Goal: Information Seeking & Learning: Learn about a topic

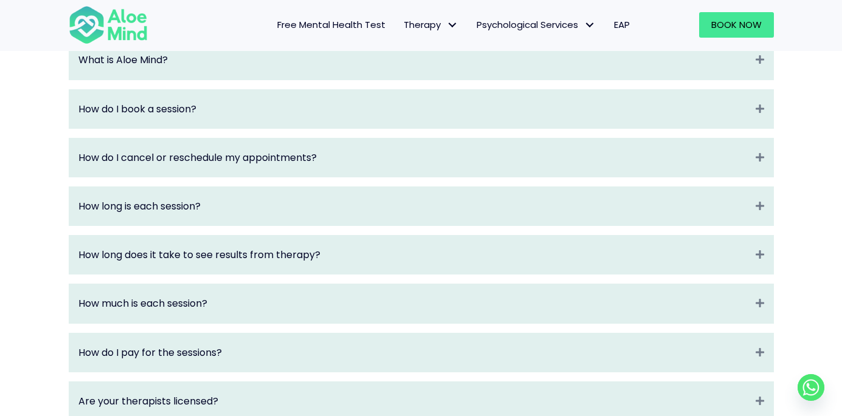
scroll to position [1350, 0]
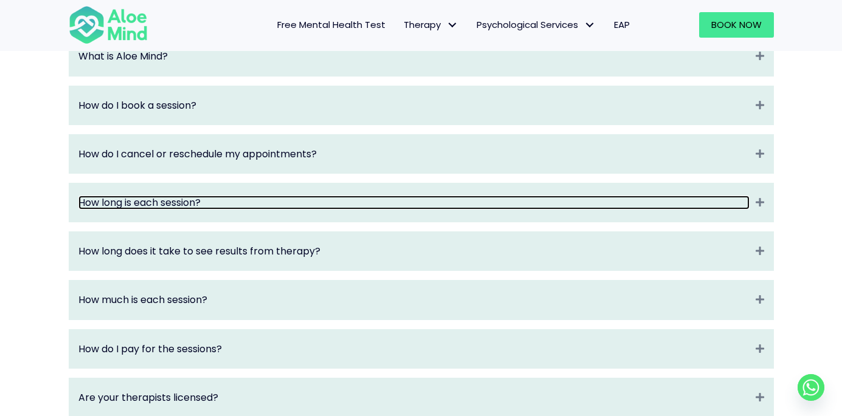
click at [180, 210] on link "How long is each session?" at bounding box center [413, 203] width 671 height 14
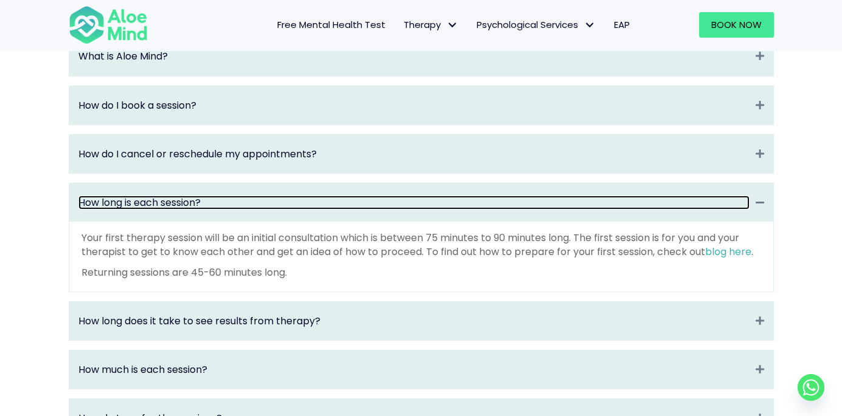
click at [201, 210] on link "How long is each session?" at bounding box center [413, 203] width 671 height 14
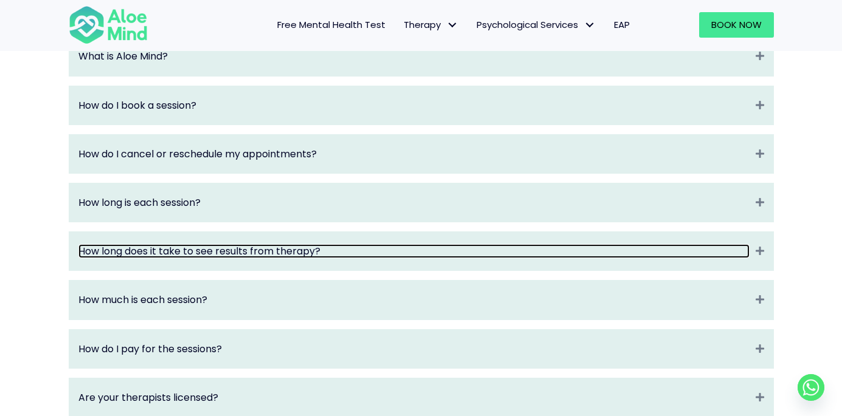
click at [271, 258] on link "How long does it take to see results from therapy?" at bounding box center [413, 251] width 671 height 14
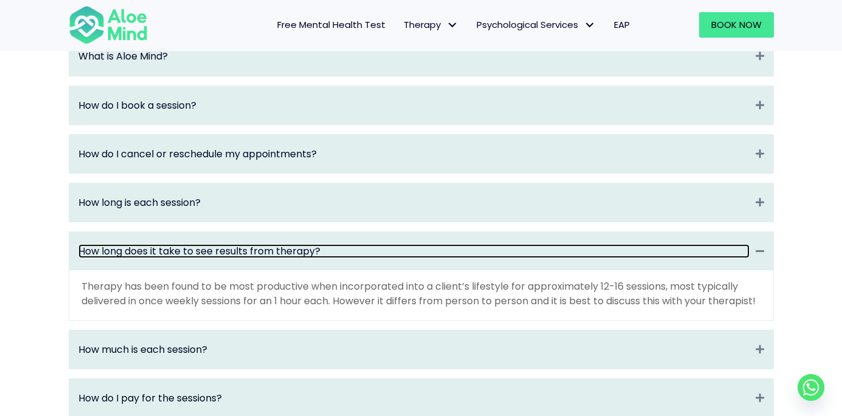
click at [271, 258] on link "How long does it take to see results from therapy?" at bounding box center [413, 251] width 671 height 14
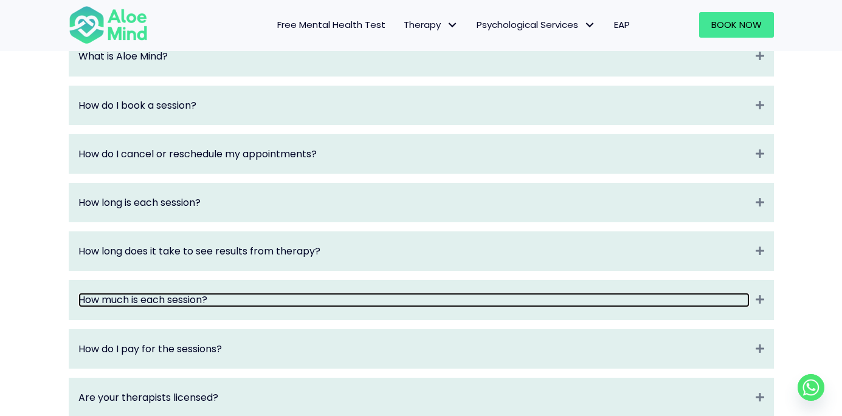
click at [190, 307] on link "How much is each session?" at bounding box center [413, 300] width 671 height 14
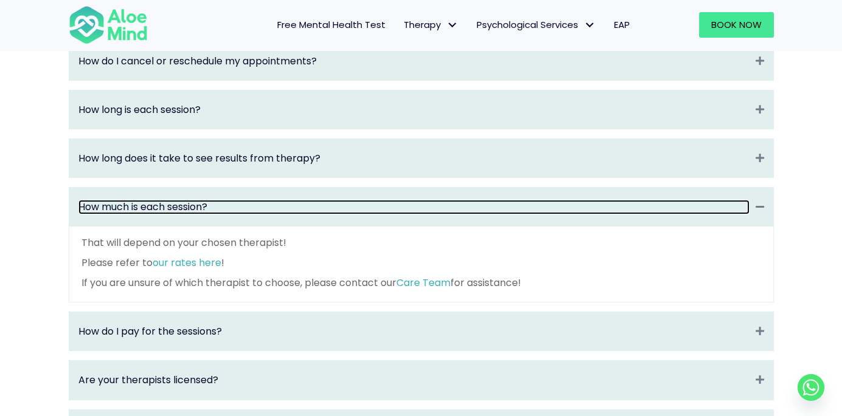
scroll to position [1453, 0]
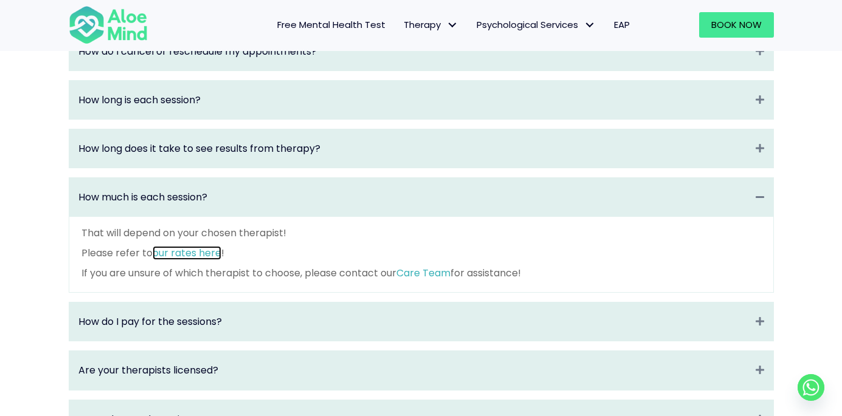
click at [204, 260] on link "our rates here" at bounding box center [187, 253] width 69 height 14
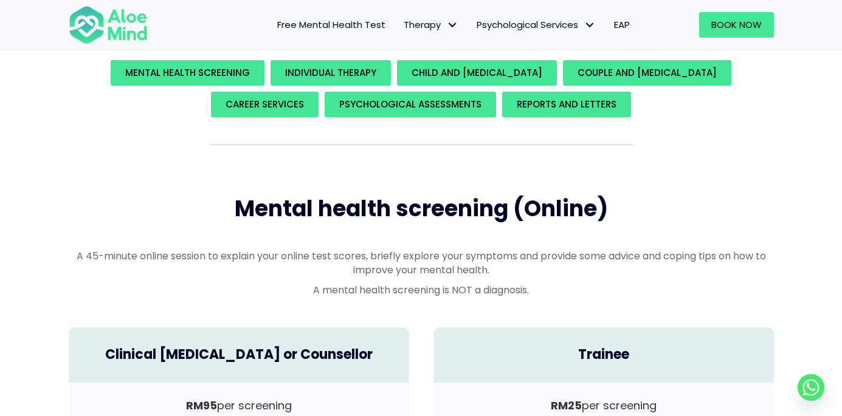
scroll to position [198, 0]
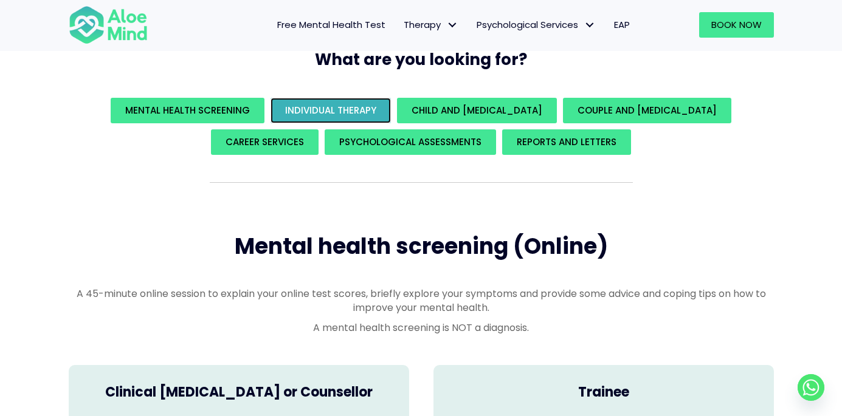
click at [352, 105] on span "Individual Therapy" at bounding box center [330, 110] width 91 height 13
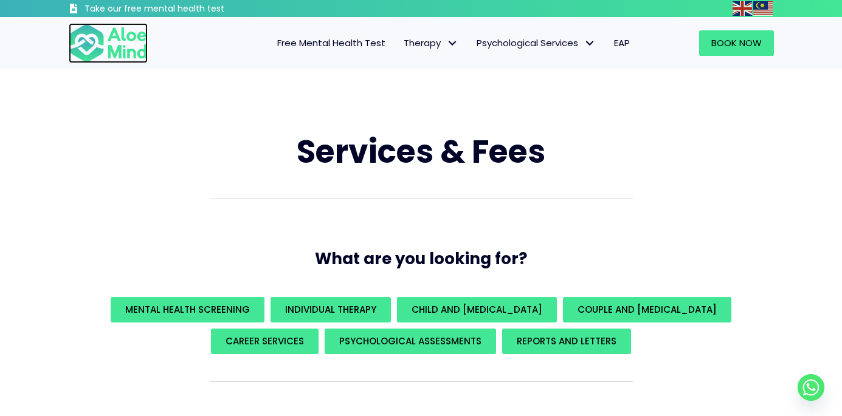
click at [123, 43] on img at bounding box center [108, 43] width 79 height 40
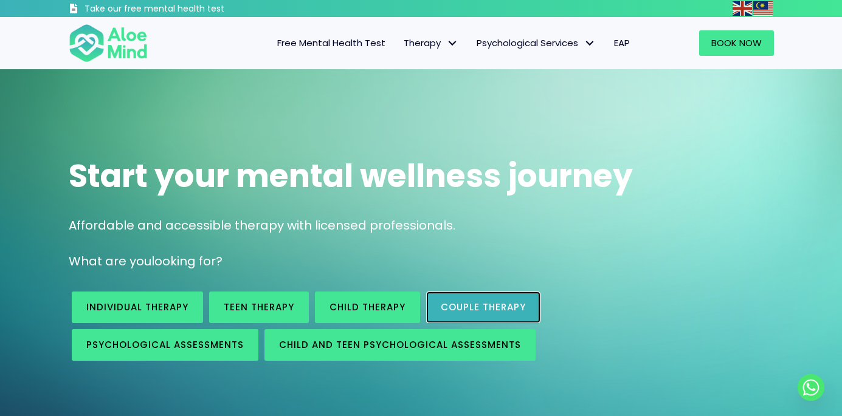
click at [491, 308] on span "Couple therapy" at bounding box center [483, 307] width 85 height 13
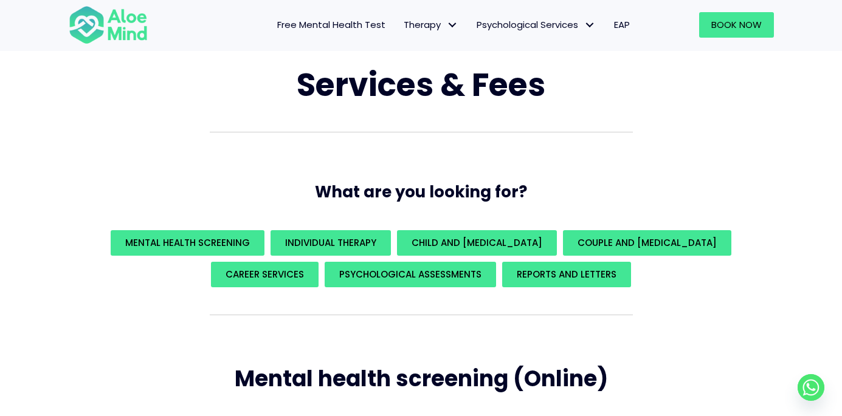
scroll to position [10, 0]
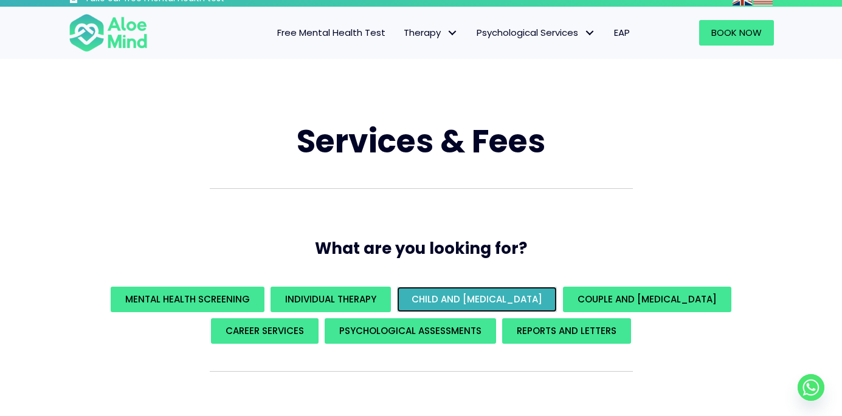
click at [487, 298] on span "Child and [MEDICAL_DATA]" at bounding box center [477, 299] width 131 height 13
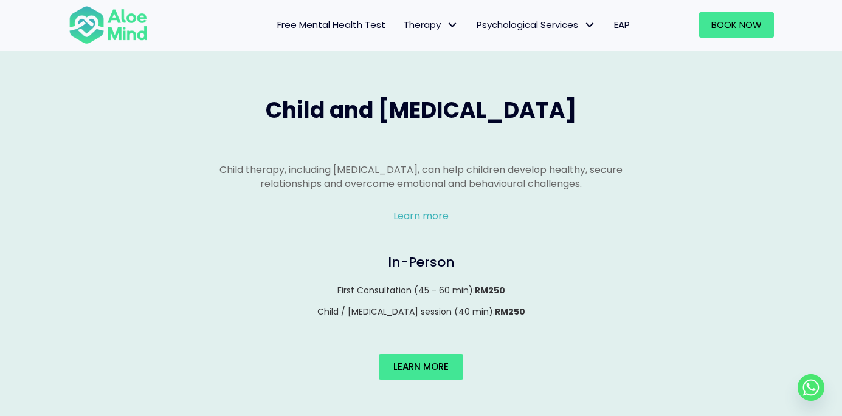
scroll to position [1274, 0]
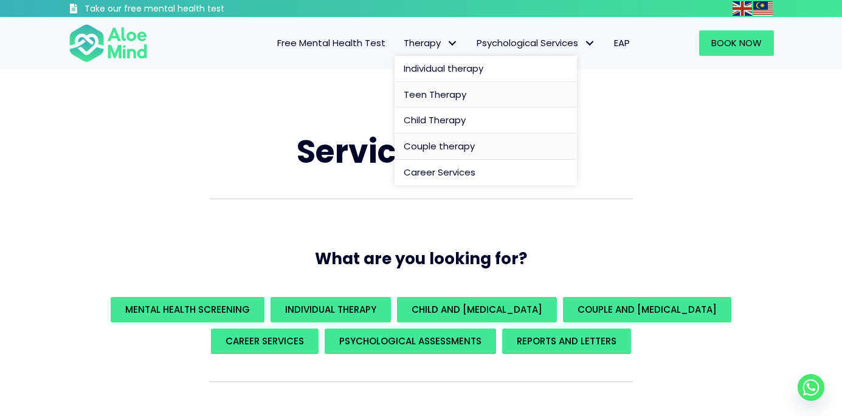
click at [450, 95] on span "Teen Therapy" at bounding box center [435, 94] width 63 height 13
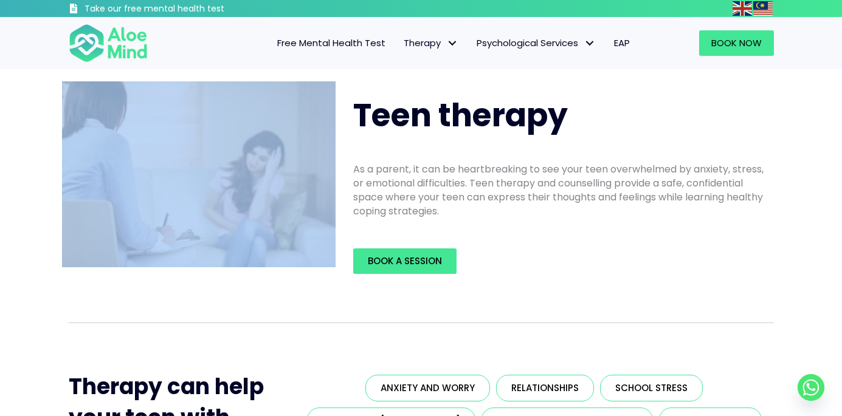
drag, startPoint x: 841, startPoint y: 51, endPoint x: 843, endPoint y: 87, distance: 35.9
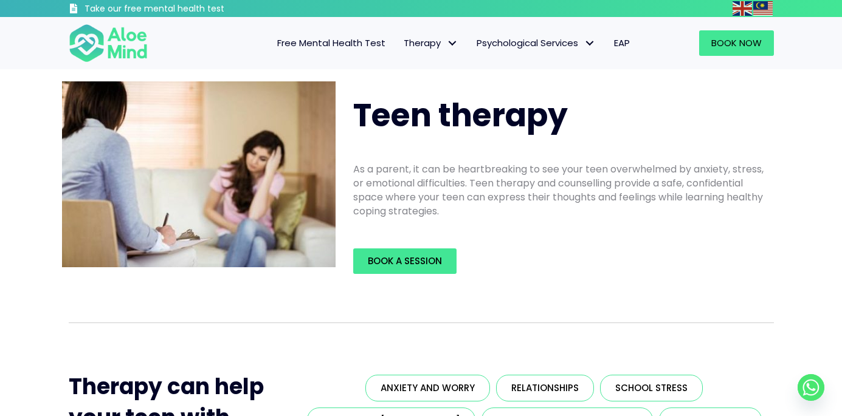
click at [796, 106] on div "Teen therapy As a parent, it can be heartbreaking to see your teen overwhelmed …" at bounding box center [421, 184] width 842 height 230
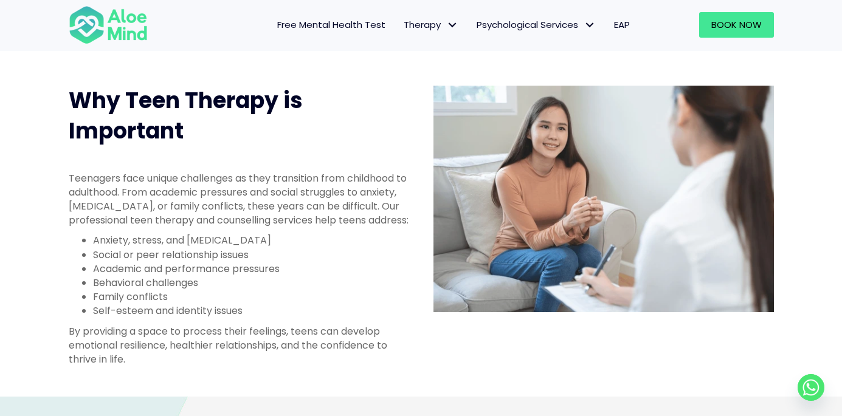
scroll to position [484, 0]
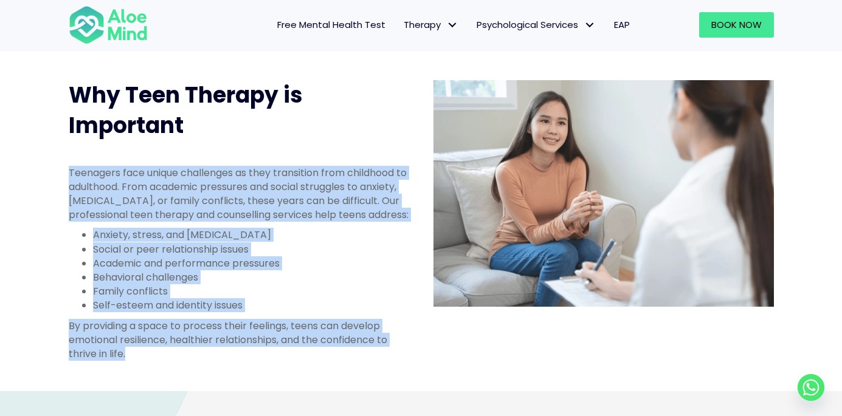
drag, startPoint x: 69, startPoint y: 171, endPoint x: 192, endPoint y: 366, distance: 230.6
click at [192, 361] on div "Teenagers face unique challenges as they transition from childhood to adulthood…" at bounding box center [239, 263] width 340 height 195
copy div "Teenagers face unique challenges as they transition from childhood to adulthood…"
